Goal: Transaction & Acquisition: Purchase product/service

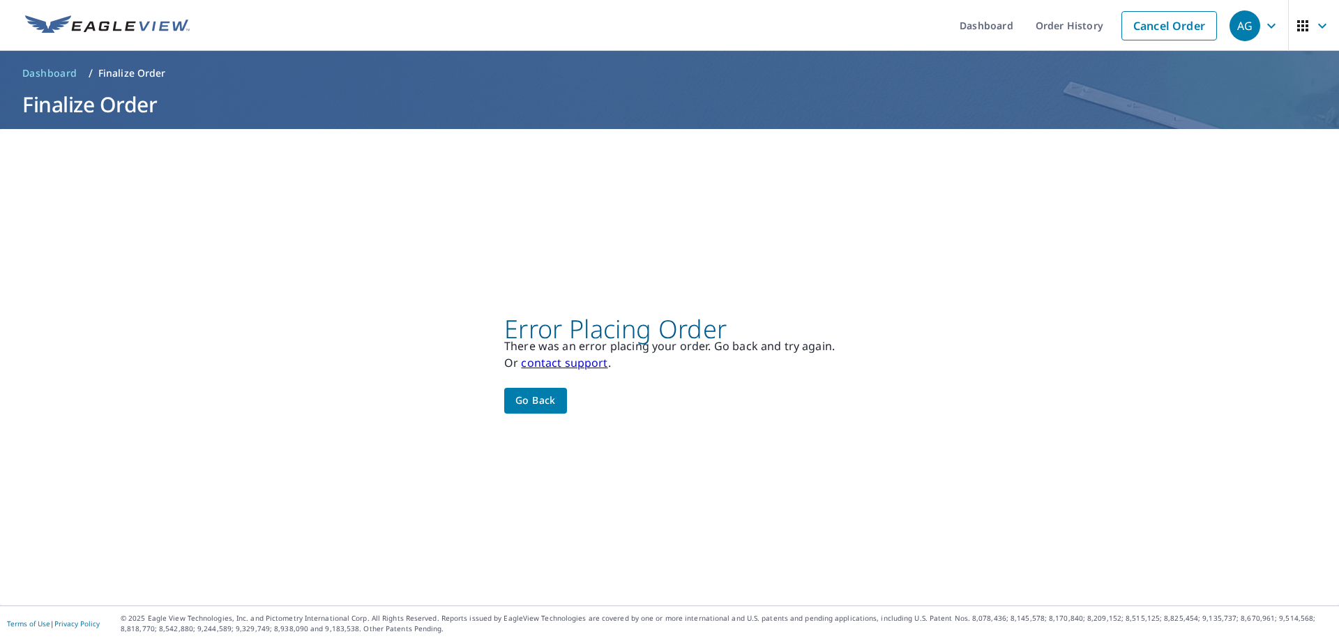
click at [155, 98] on h1 "Finalize Order" at bounding box center [670, 104] width 1306 height 29
click at [133, 42] on link at bounding box center [107, 25] width 181 height 51
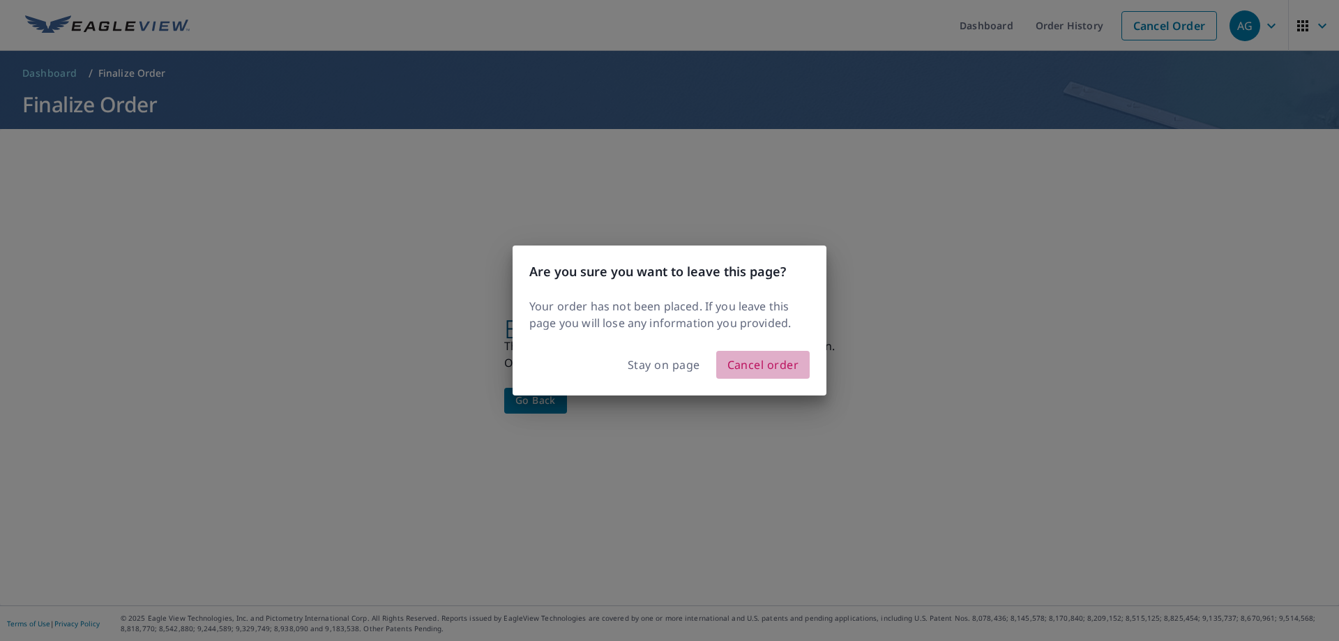
click at [743, 351] on button "Cancel order" at bounding box center [763, 365] width 94 height 28
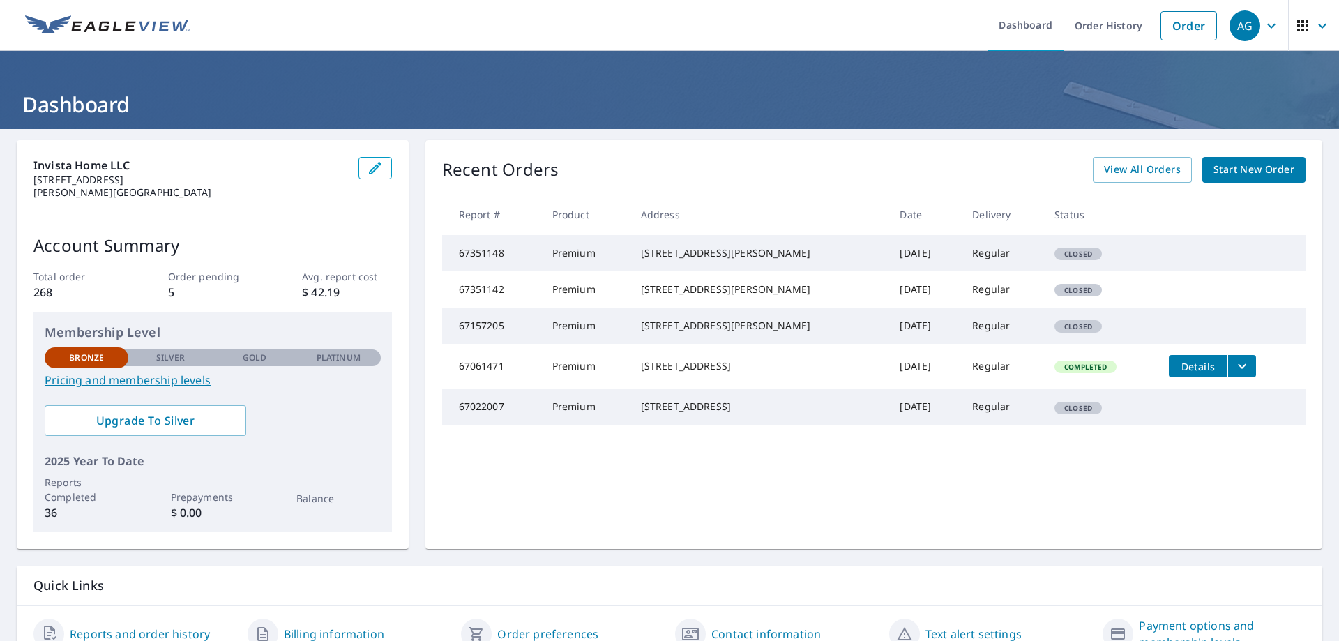
click at [1300, 24] on icon "button" at bounding box center [1303, 25] width 17 height 17
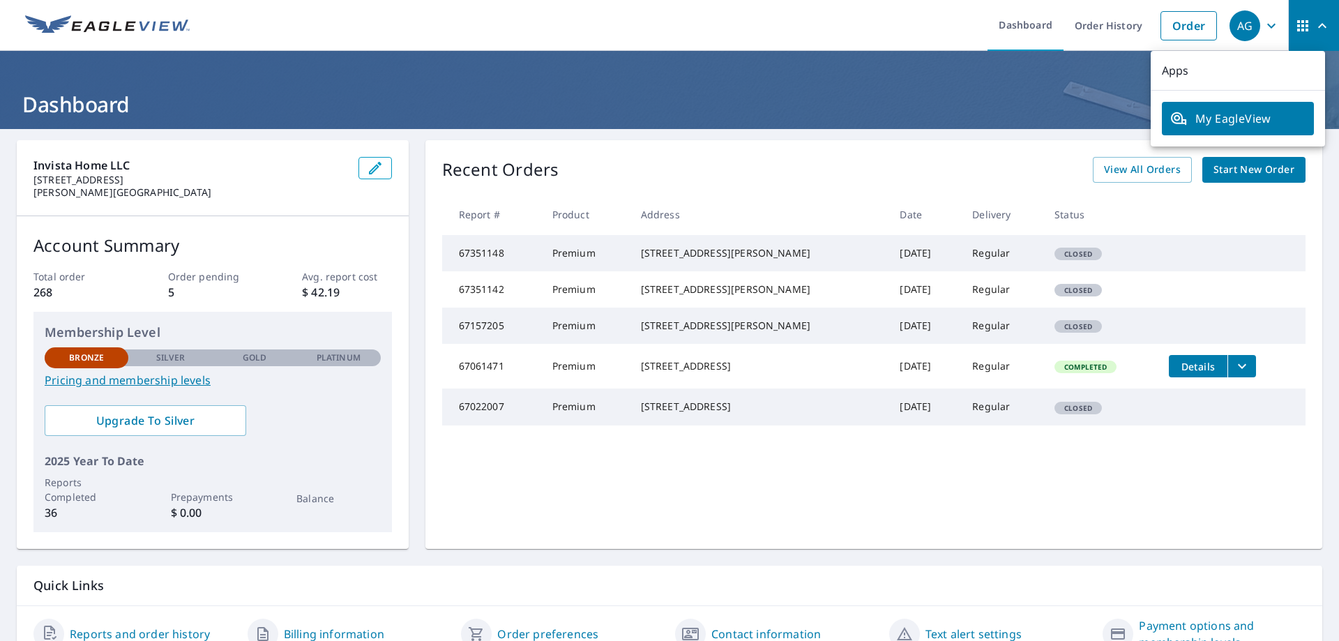
click at [1263, 24] on icon "button" at bounding box center [1271, 25] width 17 height 17
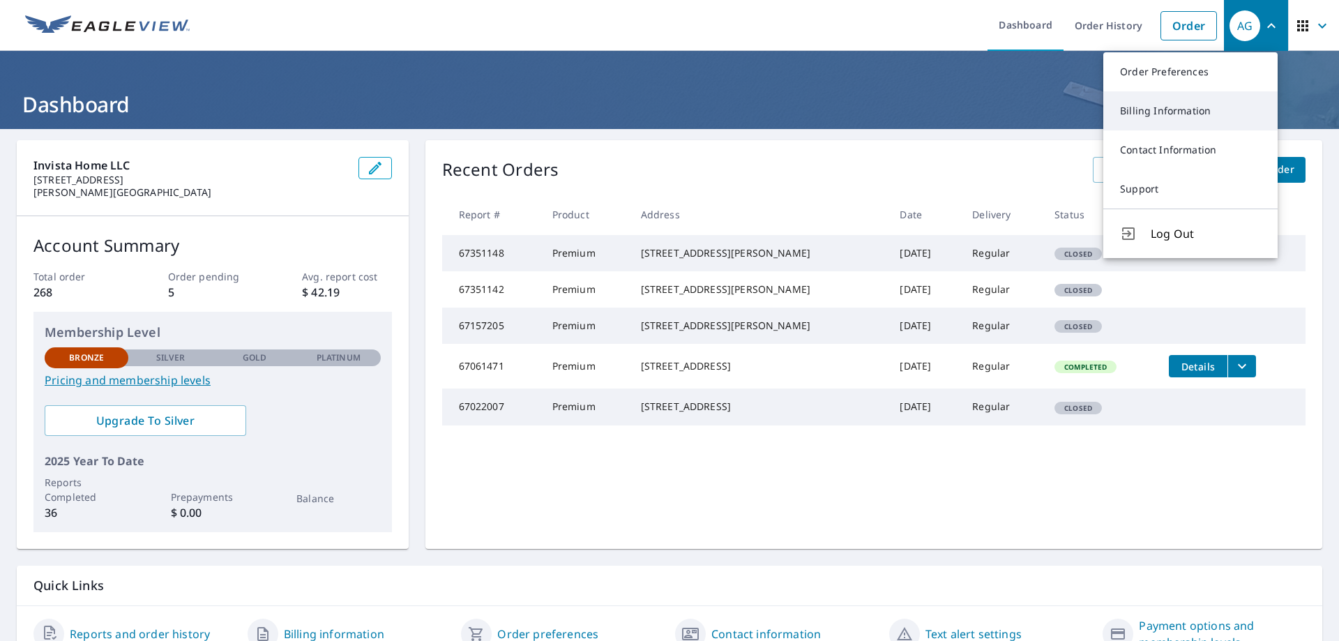
click at [1200, 112] on link "Billing Information" at bounding box center [1191, 110] width 174 height 39
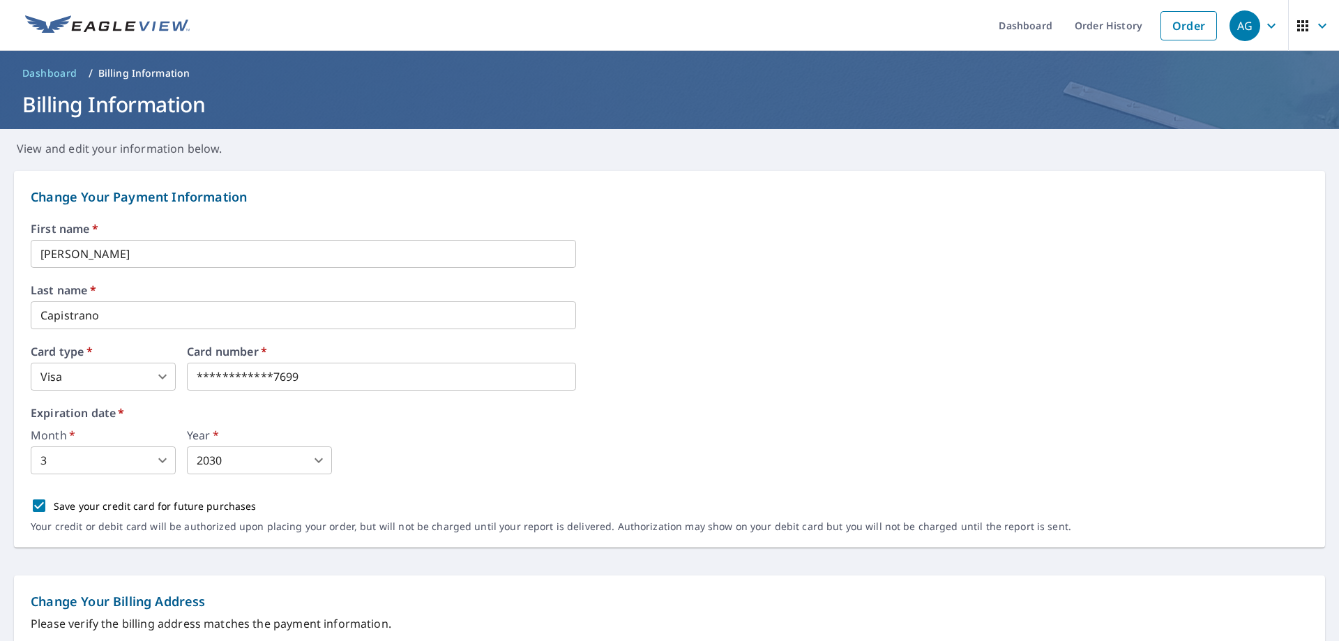
click at [146, 34] on img at bounding box center [107, 25] width 165 height 21
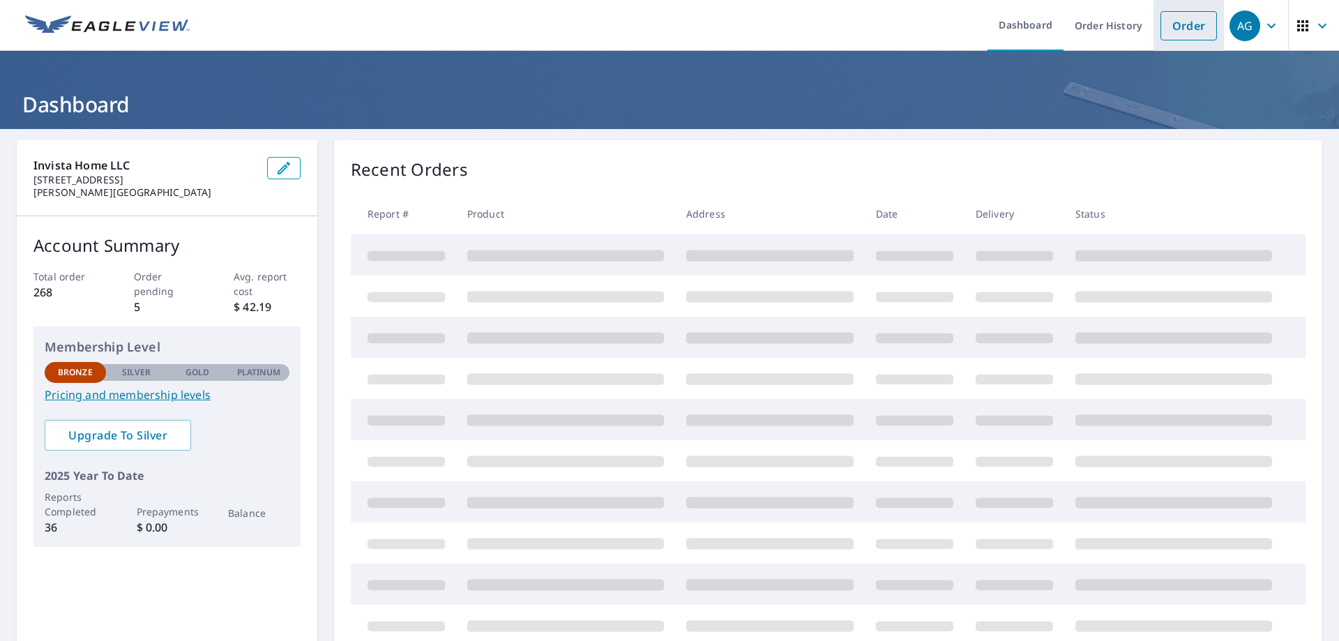
click at [1165, 37] on link "Order" at bounding box center [1189, 25] width 57 height 29
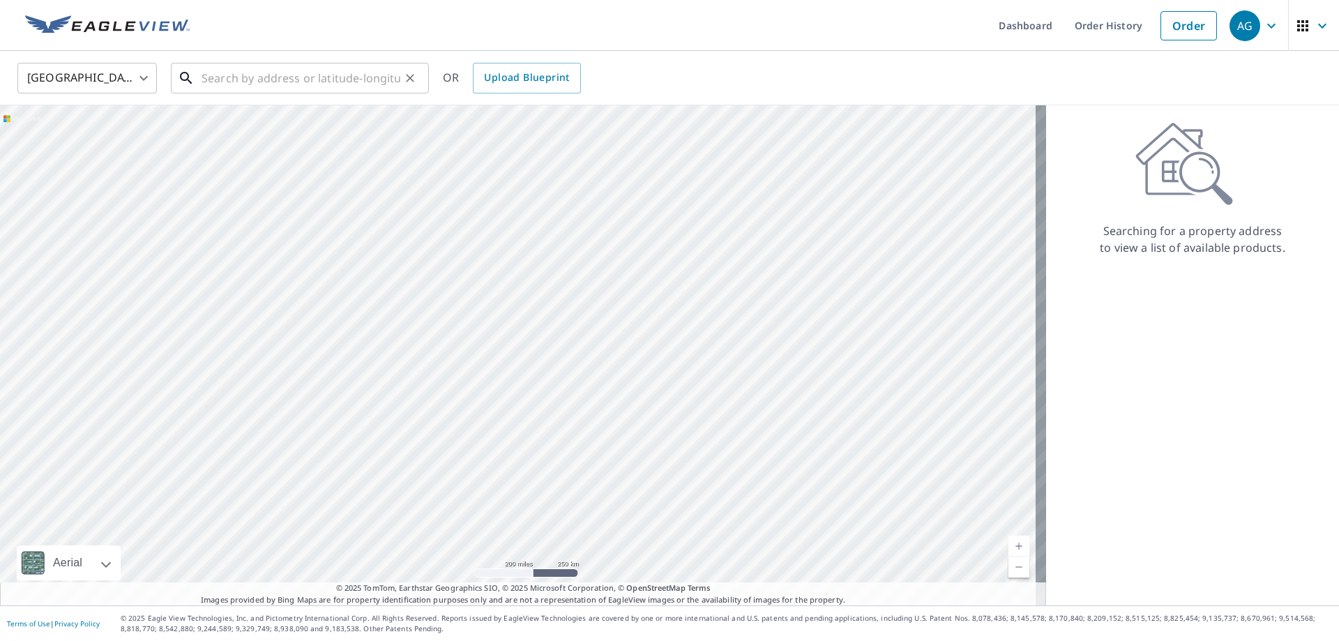
click at [308, 82] on input "text" at bounding box center [301, 78] width 199 height 39
paste input "[STREET_ADDRESS]"
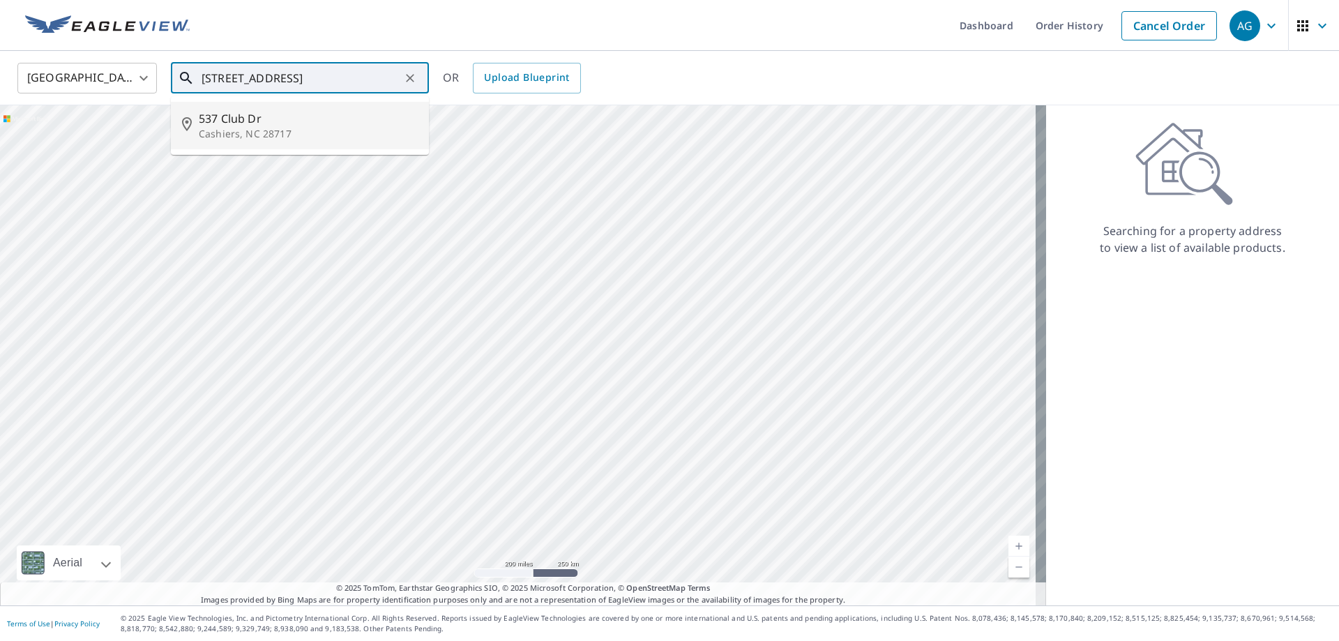
click at [321, 118] on span "537 Club Dr" at bounding box center [308, 118] width 219 height 17
type input "[STREET_ADDRESS][PERSON_NAME]"
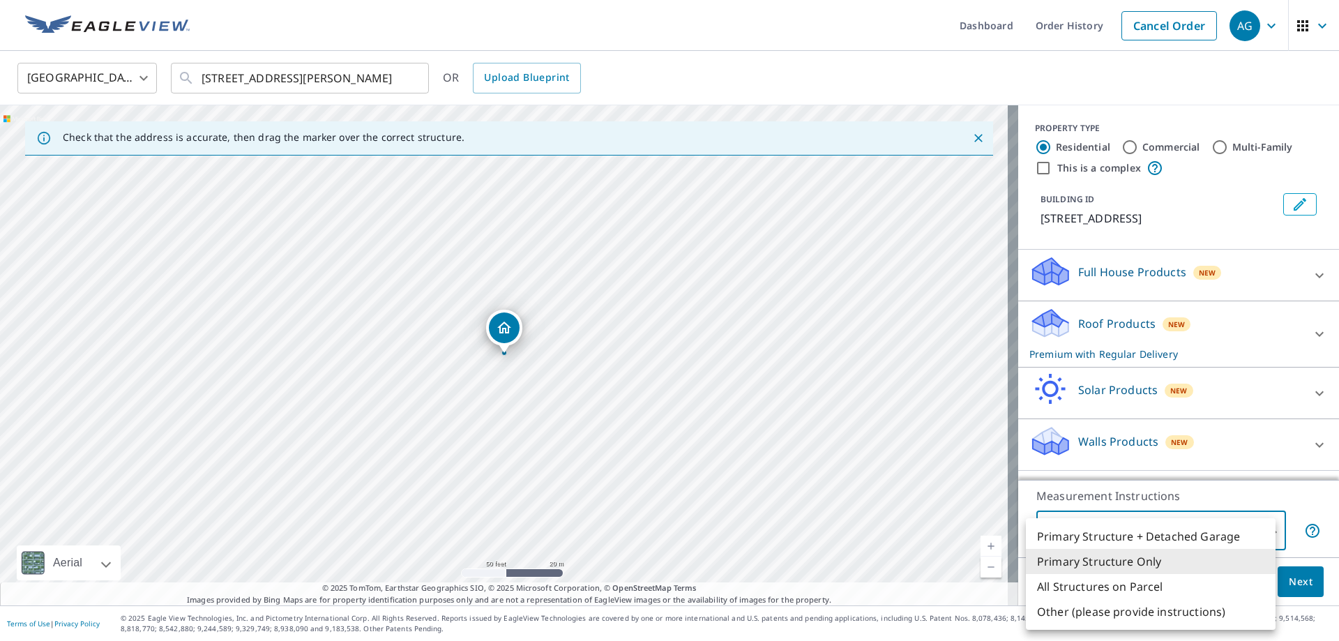
click at [1222, 548] on body "AG AG Dashboard Order History Cancel Order AG [GEOGRAPHIC_DATA] US ​ [STREET_AD…" at bounding box center [669, 320] width 1339 height 641
click at [1220, 585] on li "All Structures on Parcel" at bounding box center [1151, 586] width 250 height 25
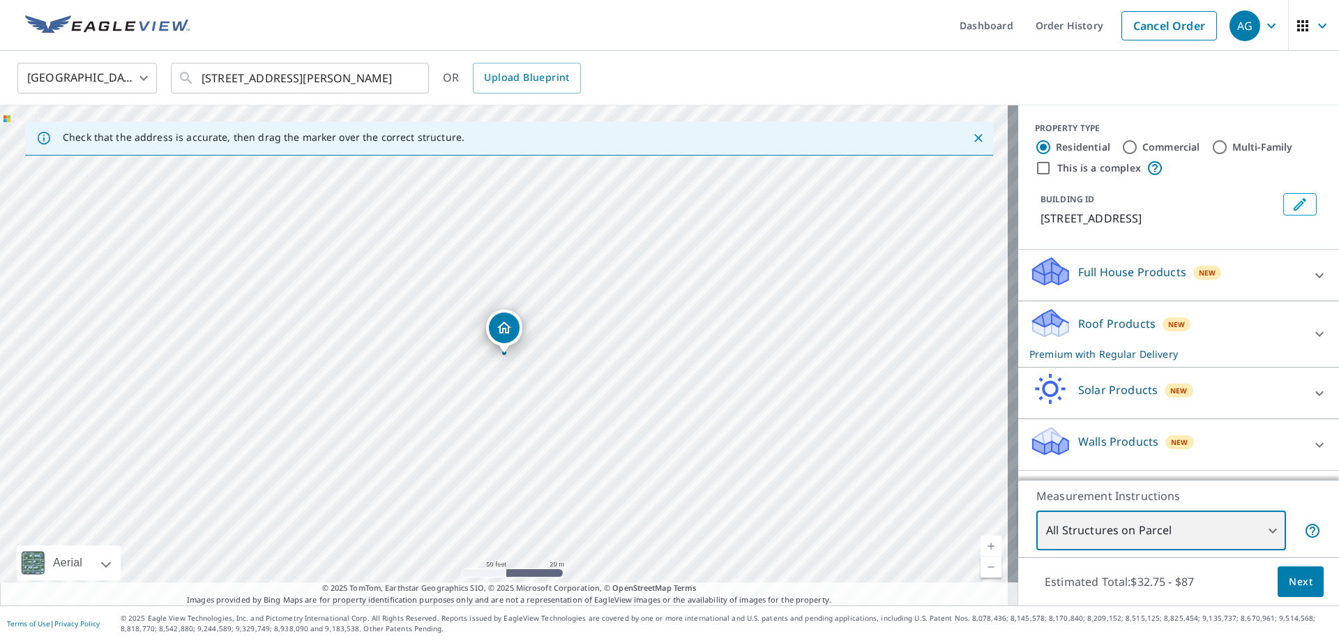
type input "3"
click at [1296, 588] on span "Next" at bounding box center [1301, 581] width 24 height 17
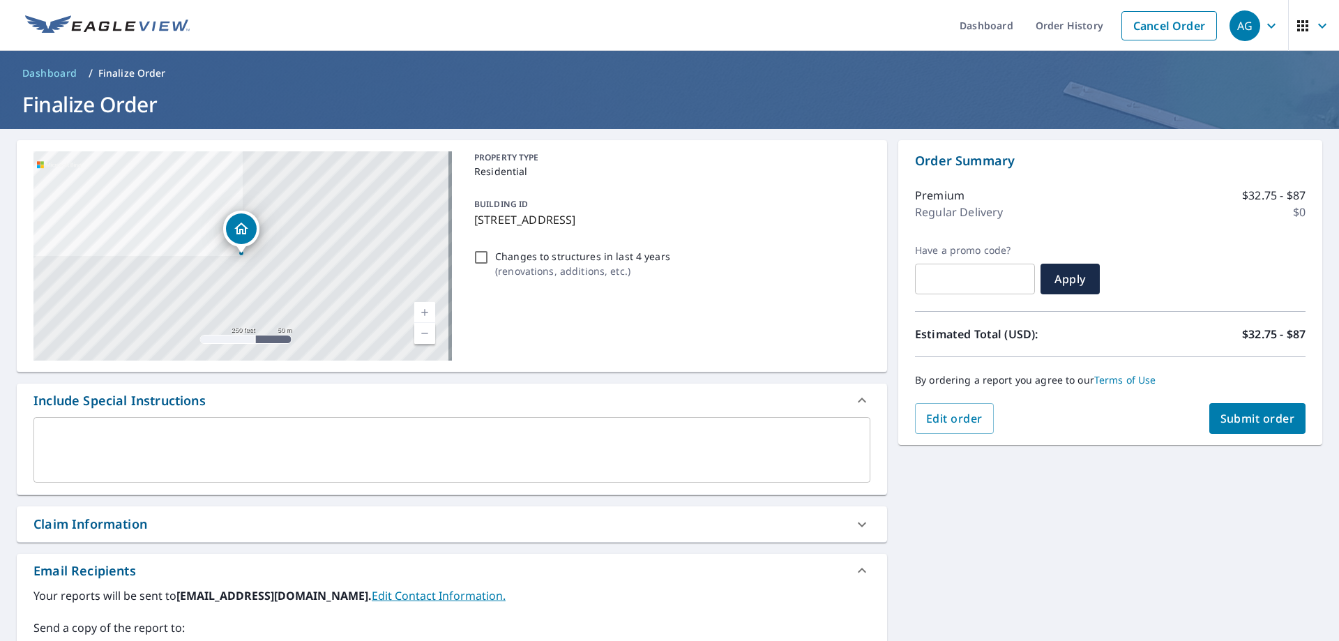
click at [1266, 421] on span "Submit order" at bounding box center [1258, 418] width 75 height 15
